Goal: Task Accomplishment & Management: Use online tool/utility

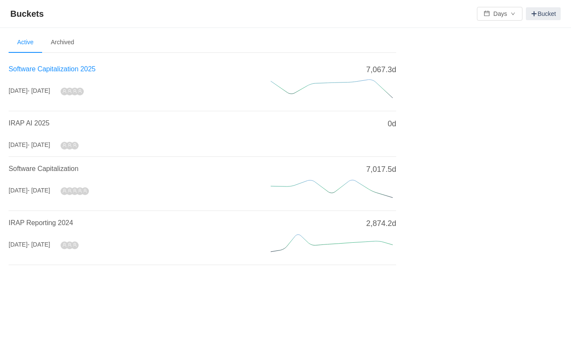
click at [65, 67] on span "Software Capitalization 2025" at bounding box center [52, 68] width 87 height 7
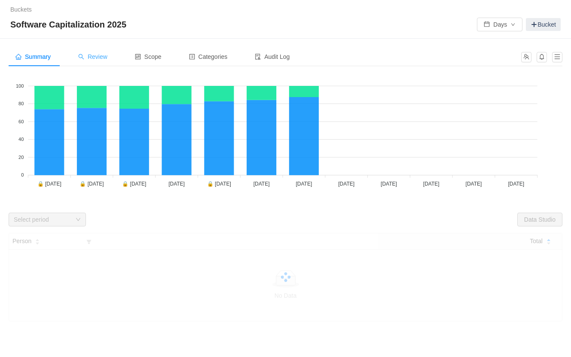
click at [107, 57] on span "Review" at bounding box center [92, 56] width 29 height 7
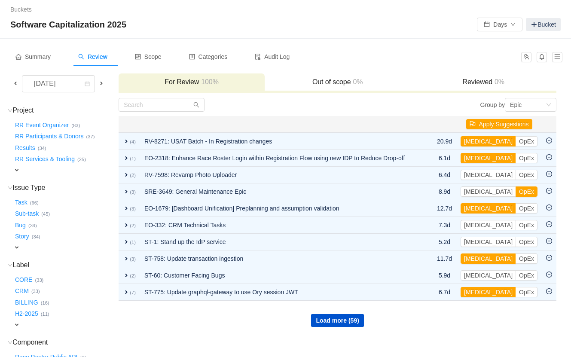
click at [15, 81] on span at bounding box center [15, 83] width 7 height 7
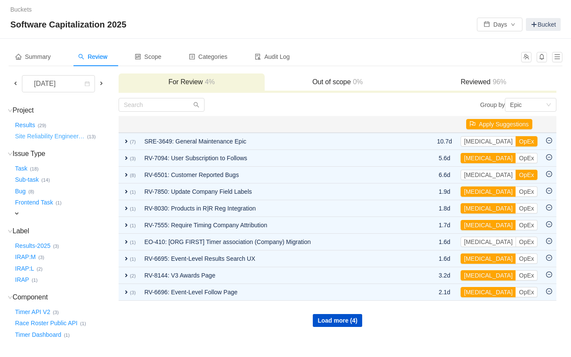
click at [53, 137] on button "Site Reliability Engineer …" at bounding box center [50, 137] width 74 height 14
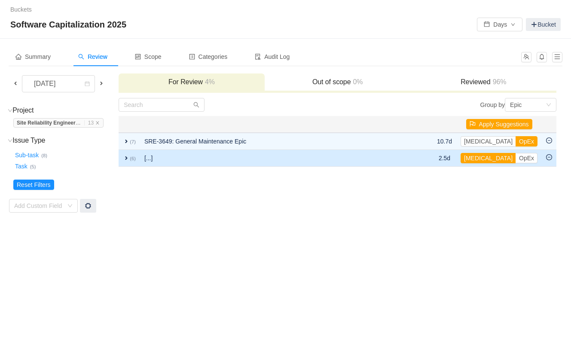
click at [128, 156] on span "expand" at bounding box center [126, 158] width 7 height 7
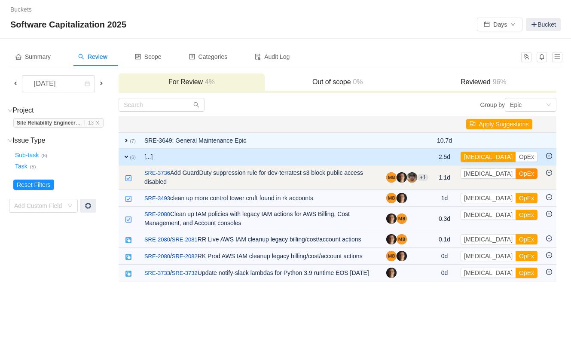
click at [516, 173] on button "OpEx" at bounding box center [527, 173] width 22 height 10
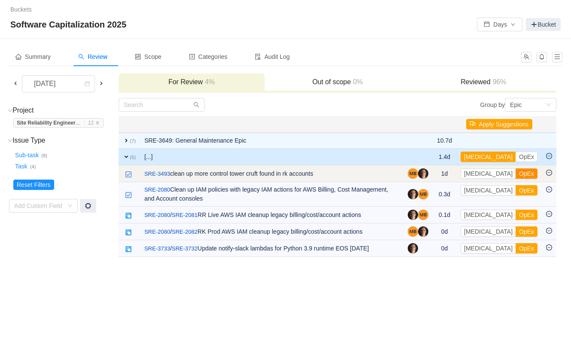
click at [516, 172] on button "OpEx" at bounding box center [527, 173] width 22 height 10
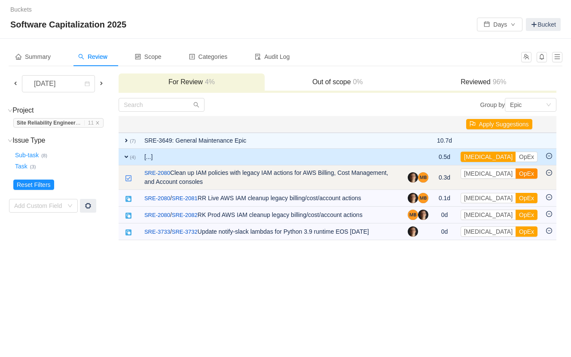
click at [516, 174] on button "OpEx" at bounding box center [527, 173] width 22 height 10
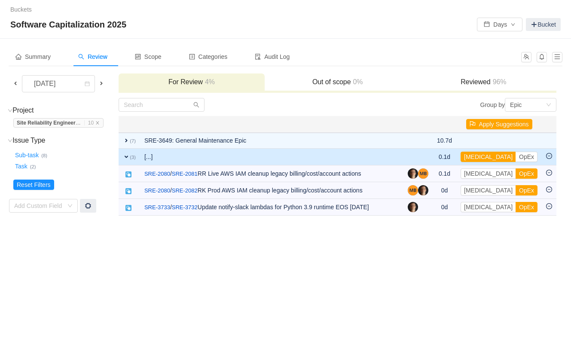
click at [516, 174] on button "OpEx" at bounding box center [527, 173] width 22 height 10
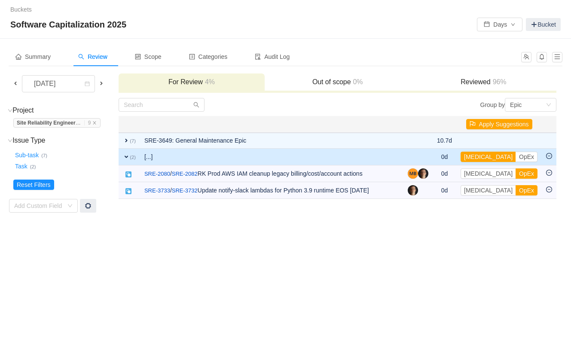
click at [516, 174] on button "OpEx" at bounding box center [527, 173] width 22 height 10
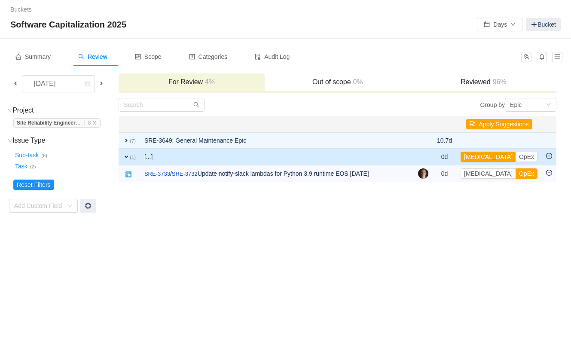
click at [516, 174] on button "OpEx" at bounding box center [527, 173] width 22 height 10
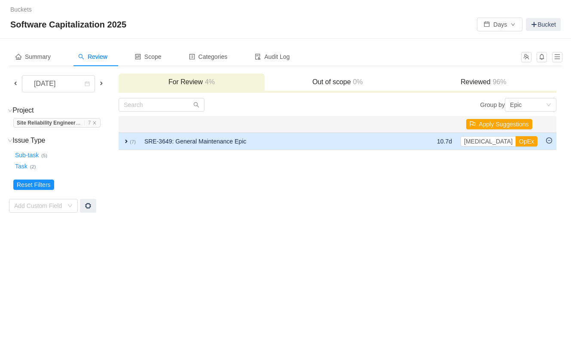
click at [126, 140] on span "expand" at bounding box center [126, 141] width 7 height 7
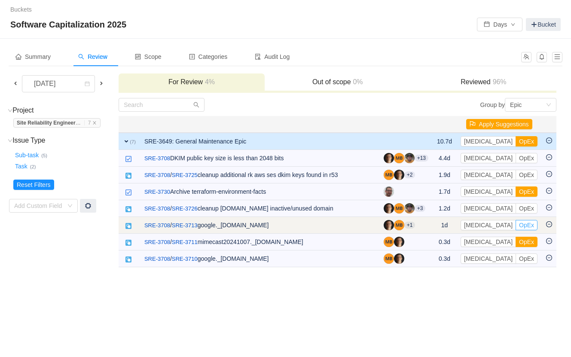
click at [516, 223] on button "OpEx" at bounding box center [527, 225] width 22 height 10
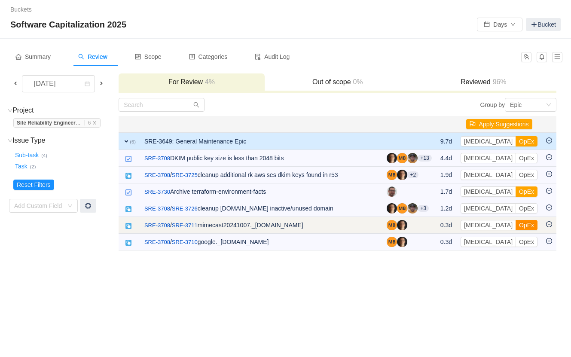
click at [516, 223] on button "OpEx" at bounding box center [527, 225] width 22 height 10
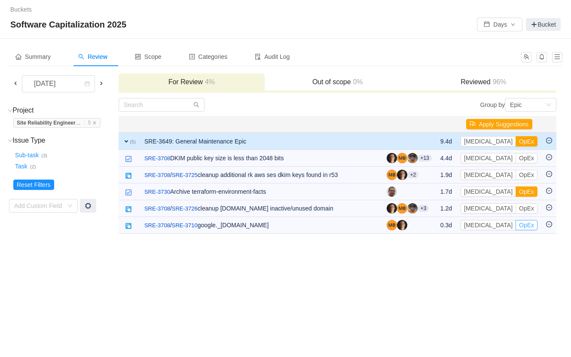
click at [516, 223] on button "OpEx" at bounding box center [527, 225] width 22 height 10
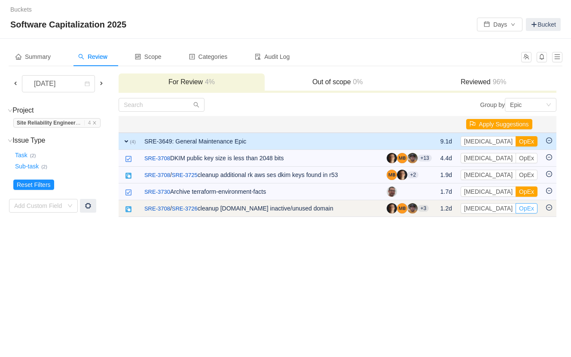
click at [516, 210] on button "OpEx" at bounding box center [527, 208] width 22 height 10
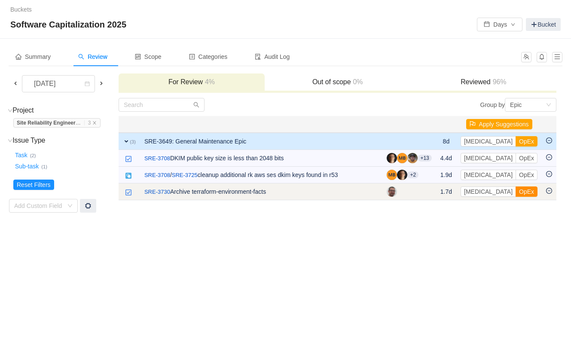
click at [516, 190] on button "OpEx" at bounding box center [527, 192] width 22 height 10
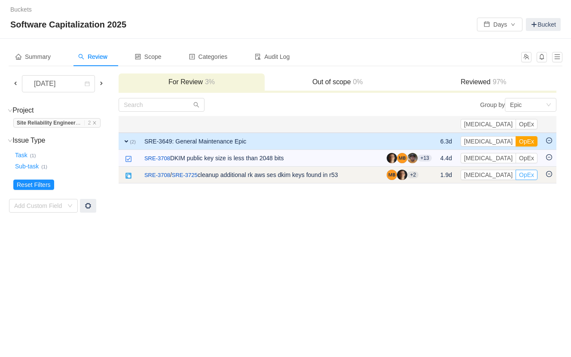
click at [527, 174] on button "OpEx" at bounding box center [527, 175] width 22 height 10
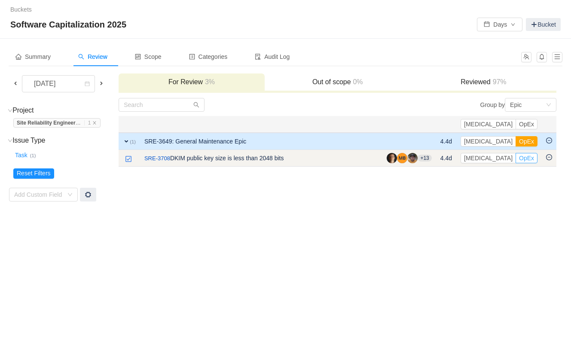
click at [524, 158] on button "OpEx" at bounding box center [527, 158] width 22 height 10
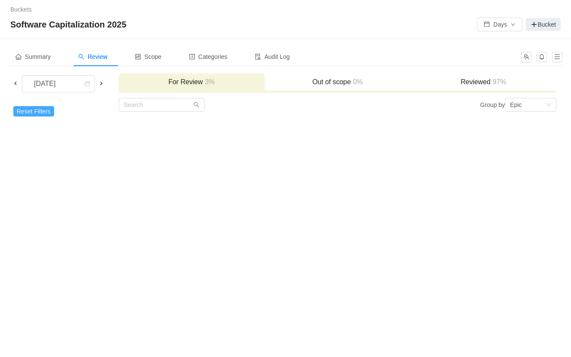
click at [41, 107] on button "Reset Filters" at bounding box center [33, 111] width 41 height 10
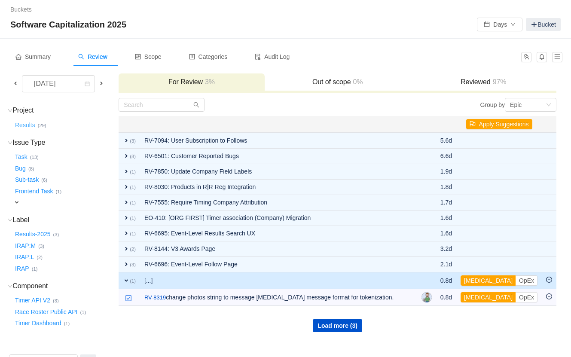
click at [29, 124] on button "Results …" at bounding box center [25, 125] width 24 height 14
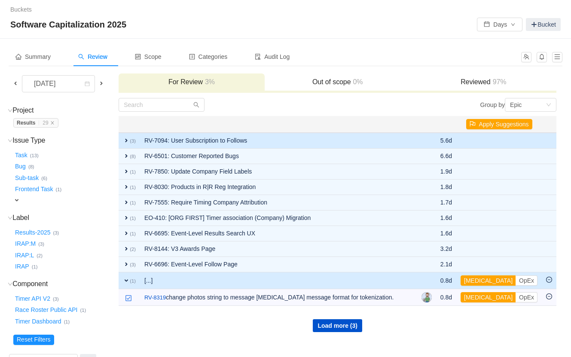
click at [127, 140] on span "expand" at bounding box center [126, 140] width 7 height 7
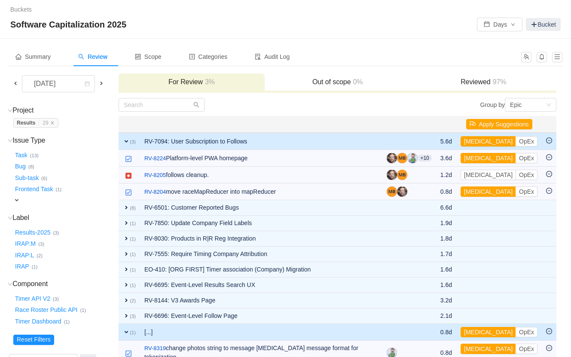
click at [127, 139] on span "expand" at bounding box center [126, 141] width 7 height 7
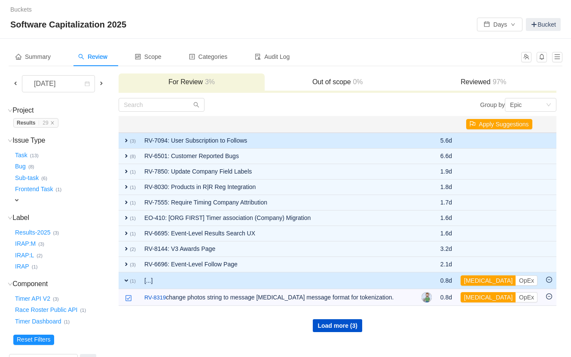
click at [325, 140] on td "RV-7094: User Subscription to Follows" at bounding box center [278, 141] width 277 height 16
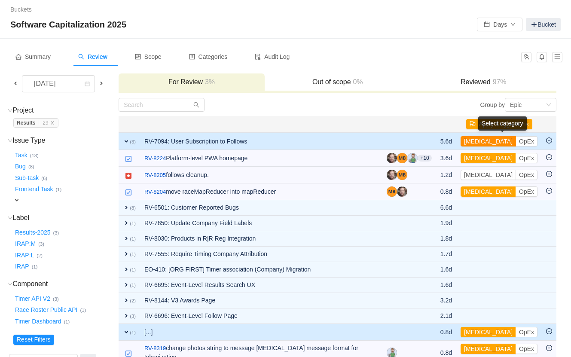
click at [482, 140] on button "[MEDICAL_DATA]" at bounding box center [488, 141] width 55 height 10
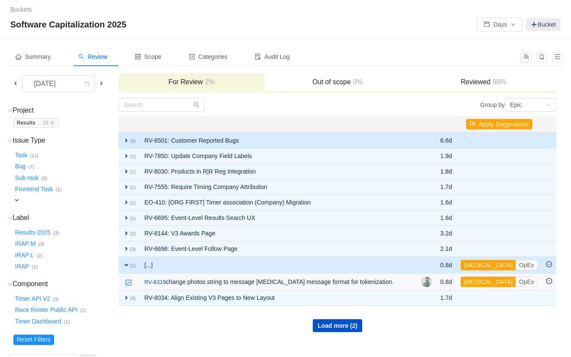
click at [413, 138] on td "RV-6501: Customer Reported Bugs" at bounding box center [278, 141] width 277 height 16
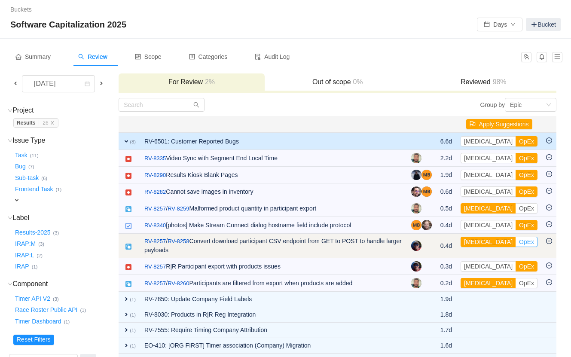
click at [516, 239] on button "OpEx" at bounding box center [527, 242] width 22 height 10
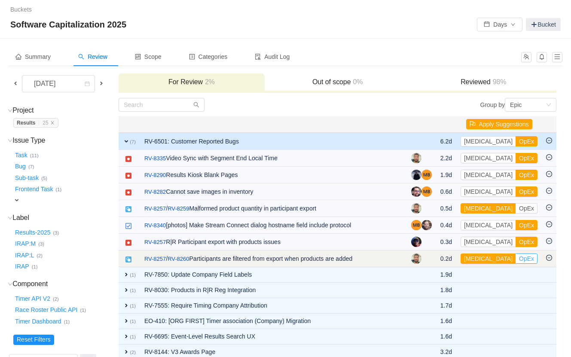
click at [516, 255] on button "OpEx" at bounding box center [527, 259] width 22 height 10
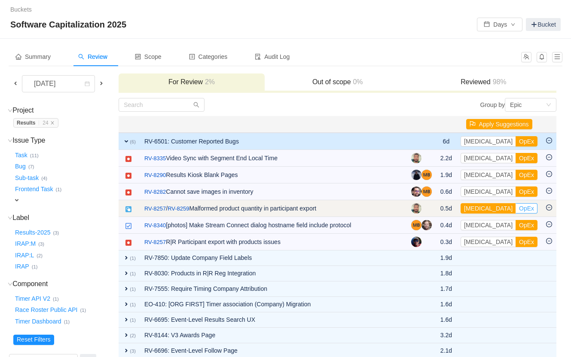
click at [516, 205] on button "OpEx" at bounding box center [527, 208] width 22 height 10
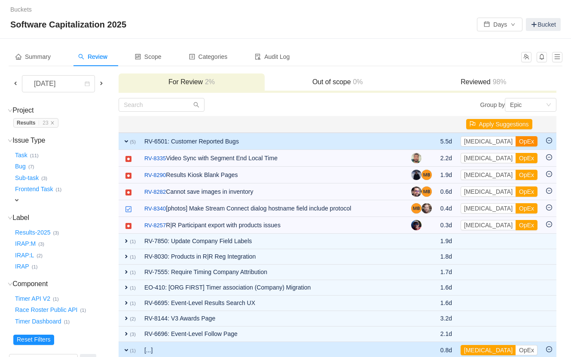
click at [516, 140] on button "OpEx" at bounding box center [527, 141] width 22 height 10
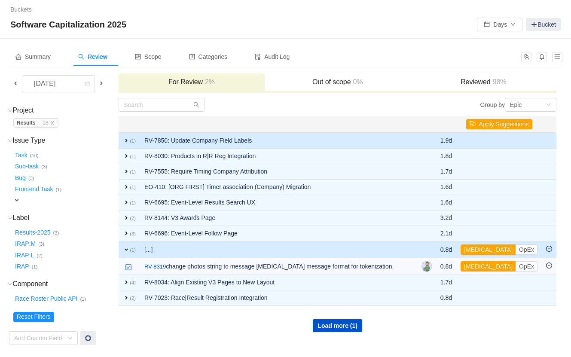
click at [126, 138] on span "expand" at bounding box center [126, 140] width 7 height 7
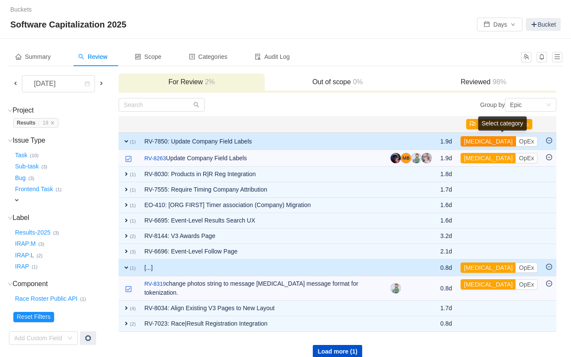
click at [481, 141] on button "[MEDICAL_DATA]" at bounding box center [488, 141] width 55 height 10
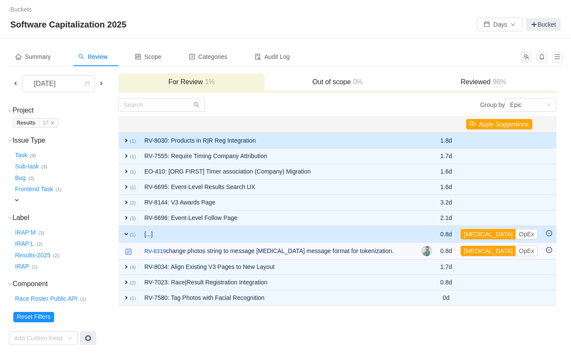
click at [475, 139] on td "[MEDICAL_DATA] OpEx Out of scope" at bounding box center [499, 141] width 86 height 16
click at [126, 135] on td "expand (1)" at bounding box center [129, 141] width 21 height 16
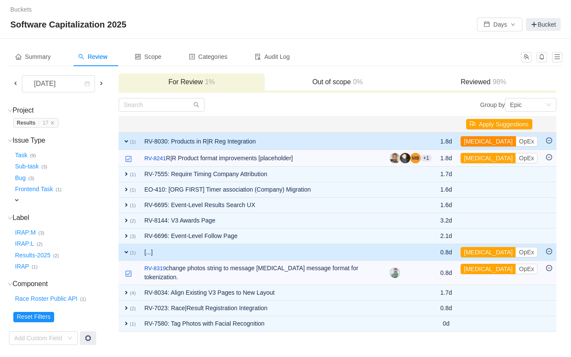
click at [482, 138] on button "[MEDICAL_DATA]" at bounding box center [488, 141] width 55 height 10
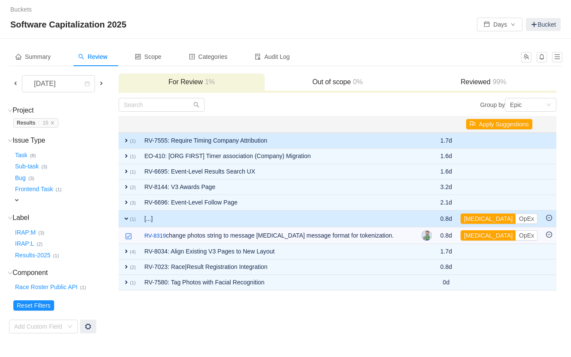
click at [149, 138] on td "RV-7555: Require Timing Company Attribution" at bounding box center [278, 141] width 277 height 16
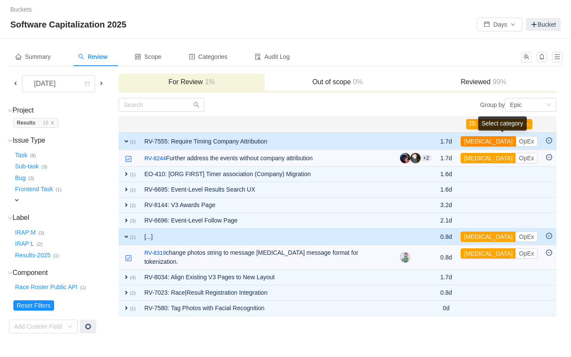
click at [483, 141] on button "[MEDICAL_DATA]" at bounding box center [488, 141] width 55 height 10
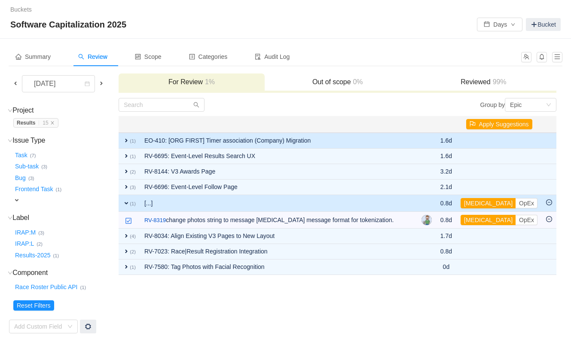
click at [276, 138] on td "EO-410: [ORG FIRST] Timer association (Company) Migration" at bounding box center [278, 141] width 277 height 16
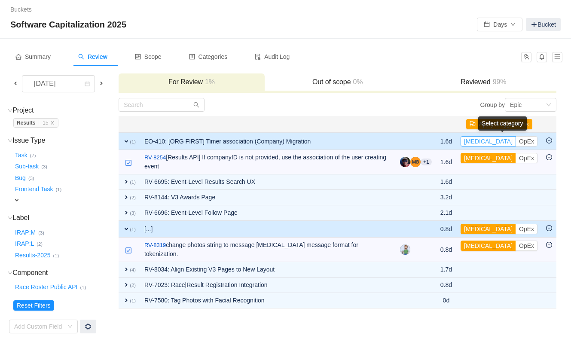
click at [485, 141] on button "[MEDICAL_DATA]" at bounding box center [488, 141] width 55 height 10
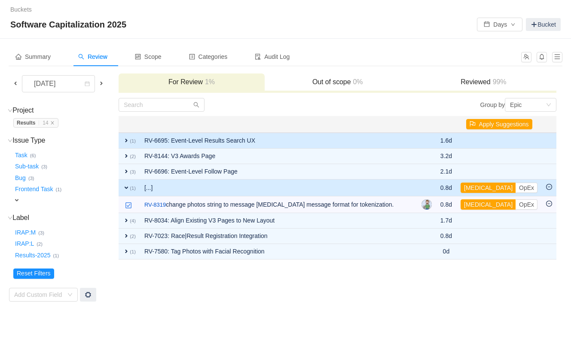
click at [168, 137] on td "RV-6695: Event-Level Results Search UX" at bounding box center [278, 141] width 277 height 16
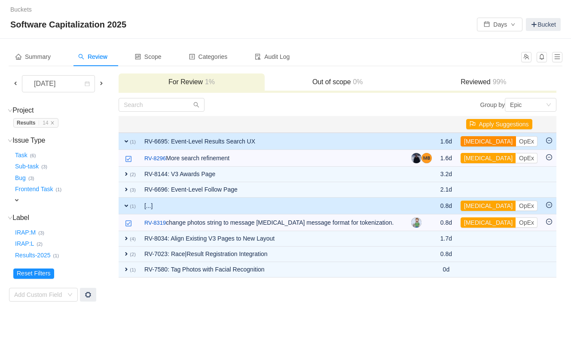
click at [480, 141] on button "[MEDICAL_DATA]" at bounding box center [488, 141] width 55 height 10
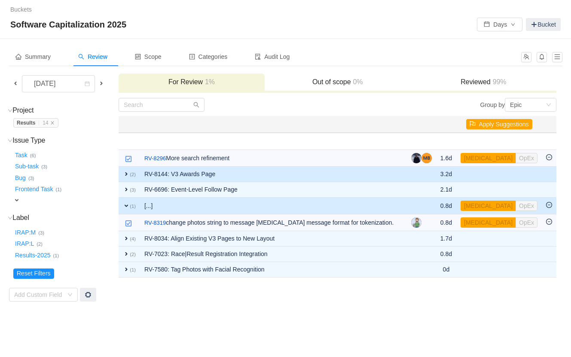
click at [164, 169] on td "RV-8144: V3 Awards Page" at bounding box center [273, 174] width 267 height 15
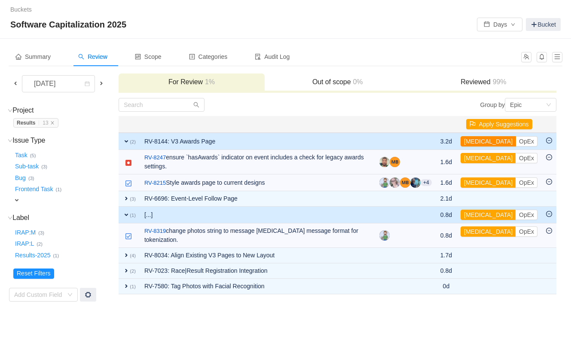
click at [476, 138] on button "[MEDICAL_DATA]" at bounding box center [488, 141] width 55 height 10
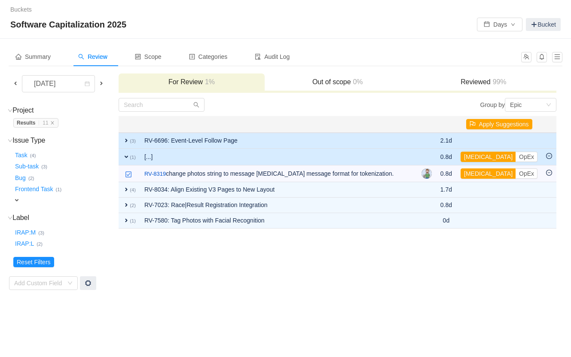
click at [166, 140] on td "RV-6696: Event-Level Follow Page" at bounding box center [278, 141] width 277 height 16
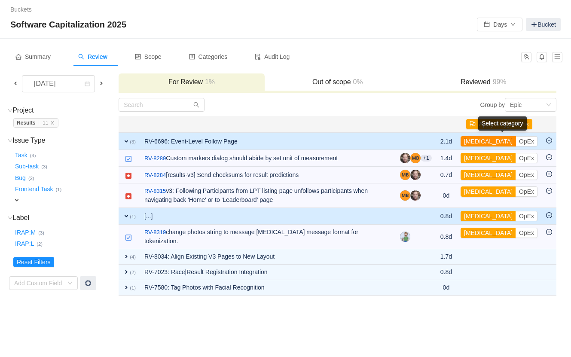
click at [481, 139] on button "[MEDICAL_DATA]" at bounding box center [488, 141] width 55 height 10
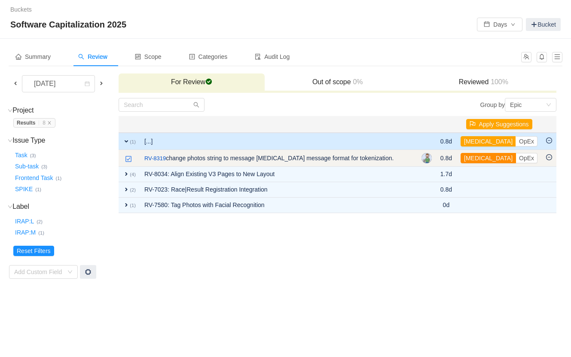
click at [482, 157] on button "[MEDICAL_DATA]" at bounding box center [488, 158] width 55 height 10
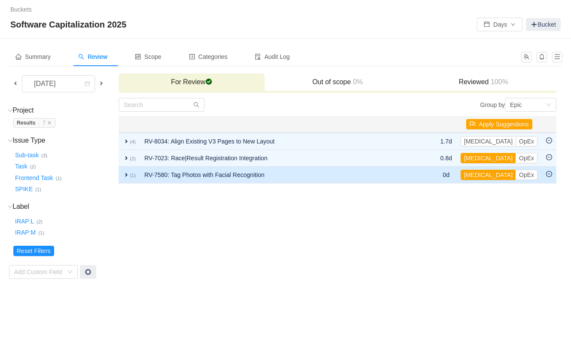
click at [303, 173] on td "RV-7580: Tag Photos with Facial Recognition" at bounding box center [279, 175] width 279 height 17
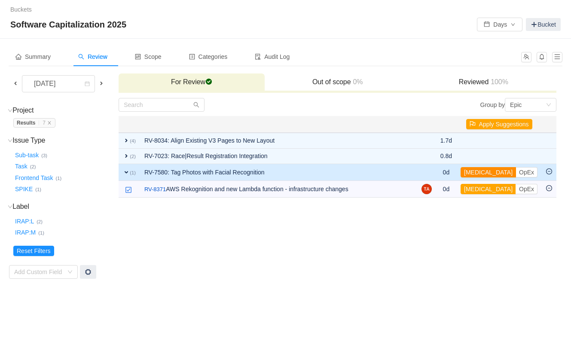
click at [481, 169] on button "[MEDICAL_DATA]" at bounding box center [488, 172] width 55 height 10
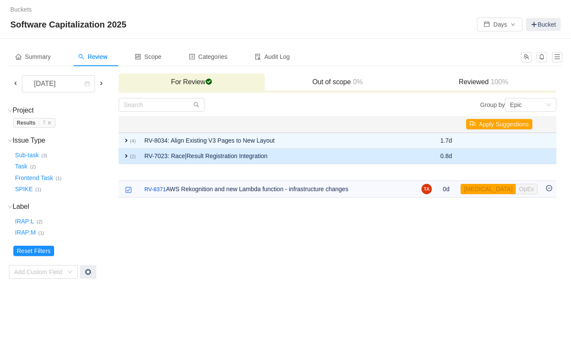
click at [251, 152] on td "RV-7023: Race|Result Registration Integration" at bounding box center [278, 156] width 277 height 15
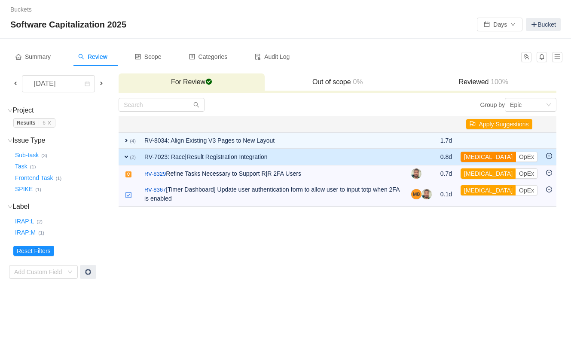
click at [486, 156] on button "[MEDICAL_DATA]" at bounding box center [488, 157] width 55 height 10
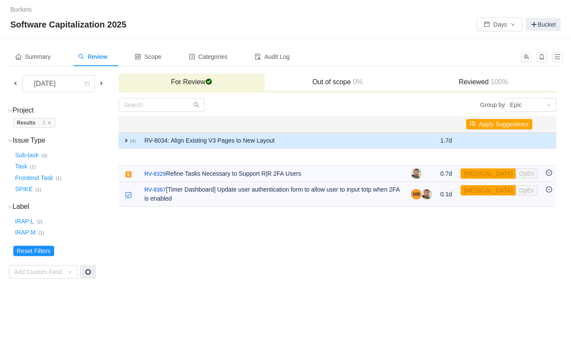
click at [268, 137] on td "RV-8034: Align Existing V3 Pages to New Layout" at bounding box center [273, 141] width 267 height 16
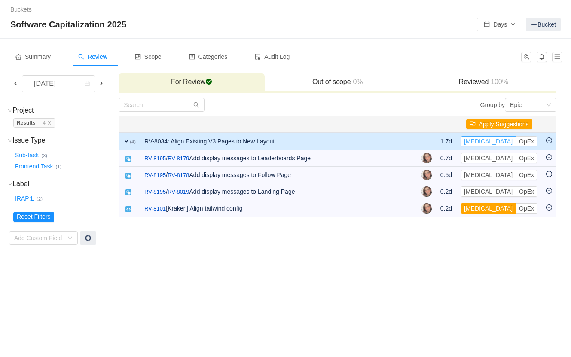
click at [480, 139] on button "[MEDICAL_DATA]" at bounding box center [488, 141] width 55 height 10
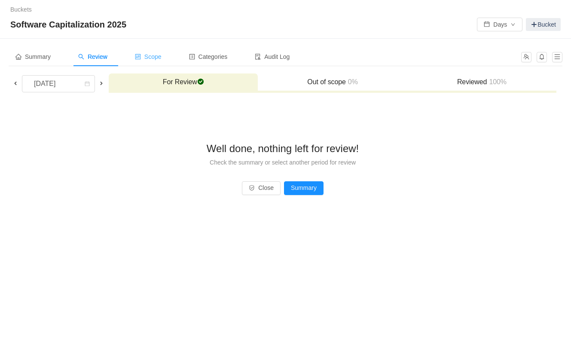
click at [159, 59] on span "Scope" at bounding box center [148, 56] width 27 height 7
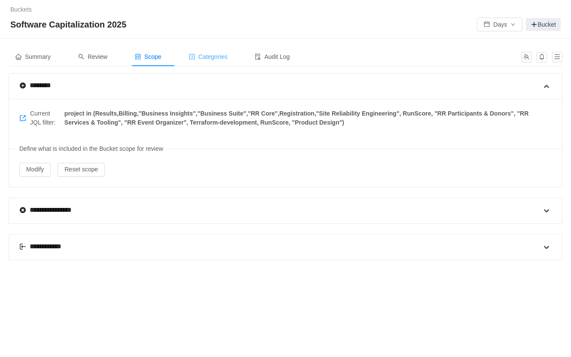
click at [204, 54] on span "Categories" at bounding box center [208, 56] width 39 height 7
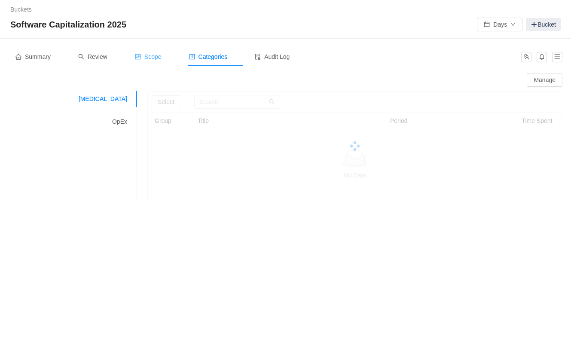
click at [162, 57] on span "Scope" at bounding box center [148, 56] width 27 height 7
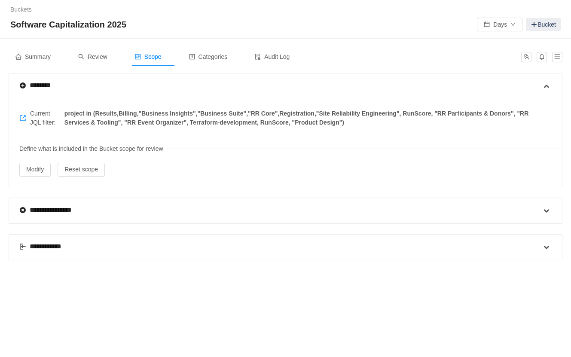
click at [116, 242] on div "**********" at bounding box center [280, 247] width 522 height 25
click at [547, 245] on span at bounding box center [547, 247] width 10 height 10
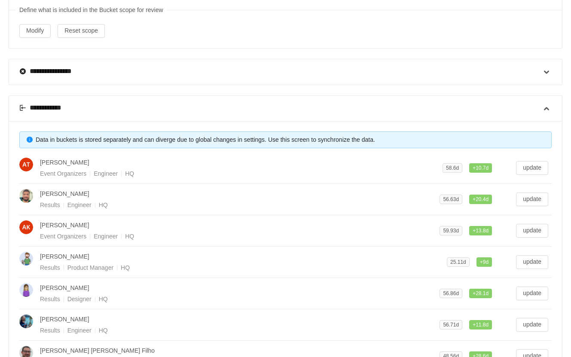
scroll to position [144, 0]
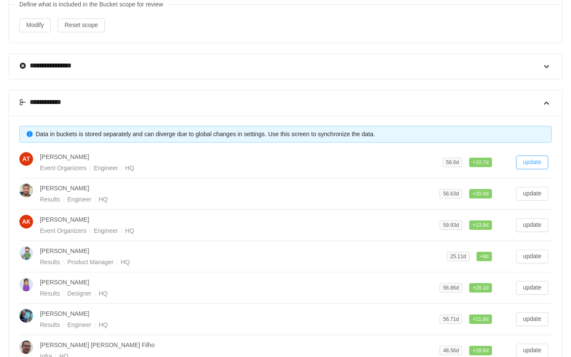
click at [529, 159] on button "update" at bounding box center [532, 163] width 32 height 14
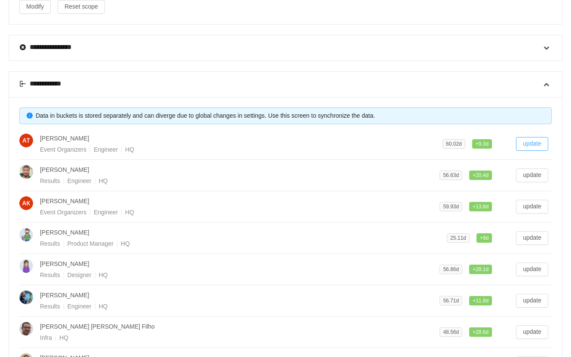
scroll to position [164, 0]
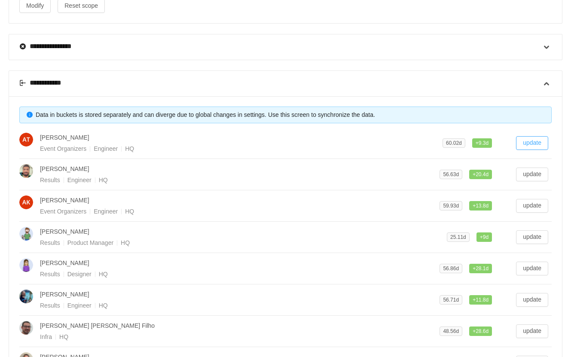
click at [528, 136] on button "update" at bounding box center [532, 143] width 32 height 14
click at [536, 170] on button "update" at bounding box center [532, 175] width 32 height 14
click at [533, 202] on button "update" at bounding box center [532, 206] width 32 height 14
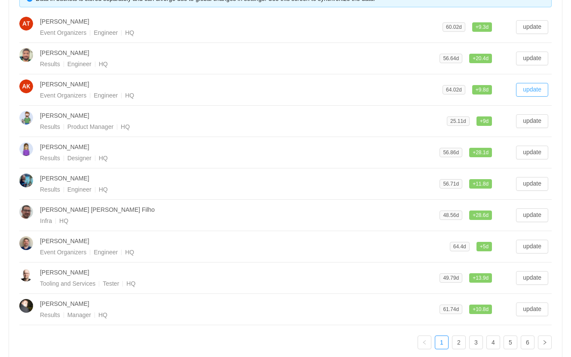
scroll to position [291, 0]
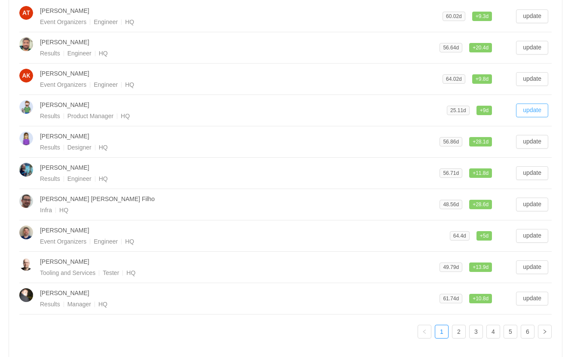
click at [536, 105] on button "update" at bounding box center [532, 111] width 32 height 14
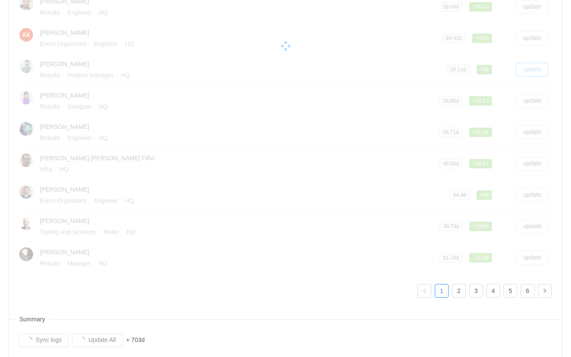
scroll to position [345, 0]
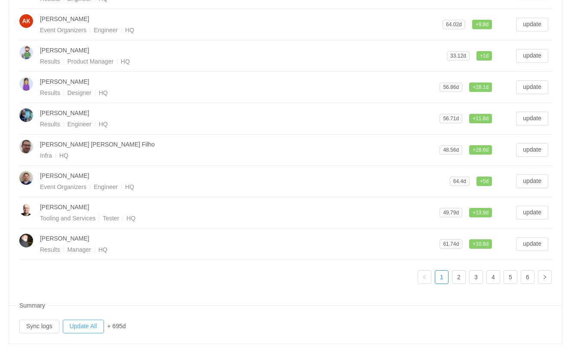
click at [86, 322] on button "Update All" at bounding box center [83, 327] width 41 height 14
